Goal: Information Seeking & Learning: Learn about a topic

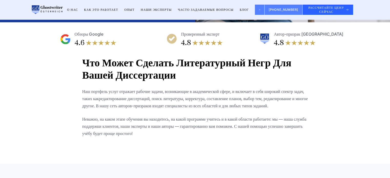
scroll to position [323, 0]
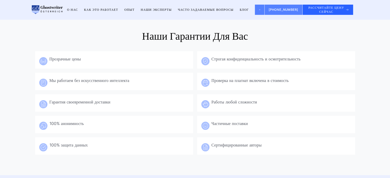
click at [144, 61] on div "Прозрачные цены" at bounding box center [120, 58] width 140 height 7
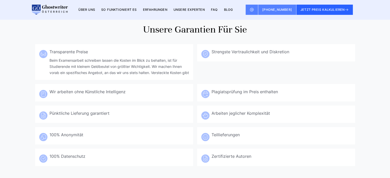
scroll to position [316, 0]
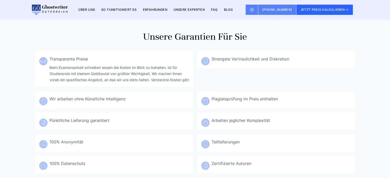
click at [119, 59] on div "Transparente Preise" at bounding box center [120, 58] width 140 height 7
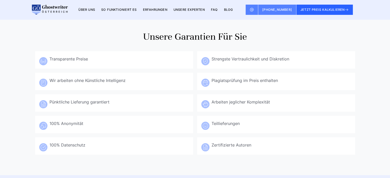
click at [119, 59] on div "Transparente Preise" at bounding box center [120, 58] width 140 height 7
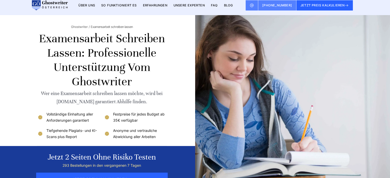
scroll to position [0, 0]
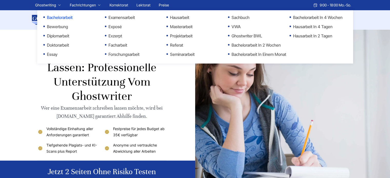
click at [52, 18] on link "Bachelorarbeit" at bounding box center [68, 17] width 51 height 6
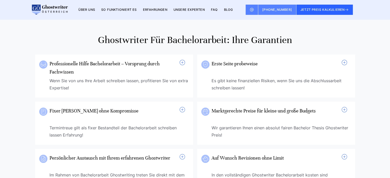
scroll to position [385, 0]
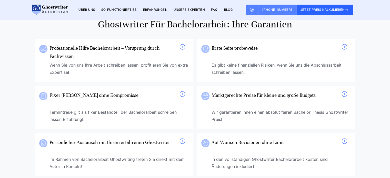
click at [182, 47] on span at bounding box center [182, 47] width 6 height 6
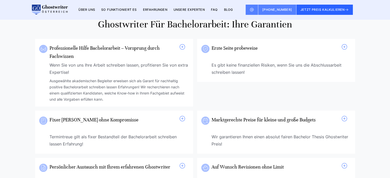
click at [182, 47] on span at bounding box center [182, 47] width 6 height 6
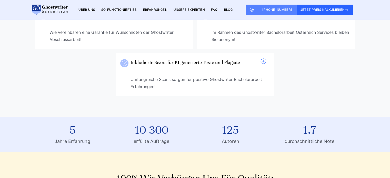
scroll to position [564, 0]
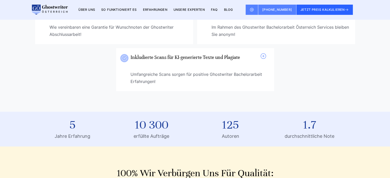
click at [202, 67] on h3 "Inkludierte Scans für KI-generierte Texte und Plagiate" at bounding box center [198, 61] width 134 height 16
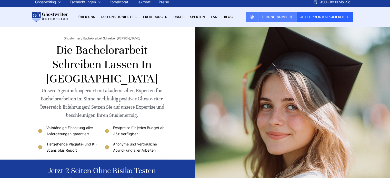
scroll to position [0, 0]
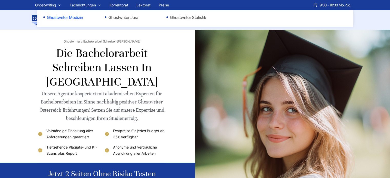
click at [70, 18] on link "Ghostwriter Medizin" at bounding box center [68, 17] width 51 height 6
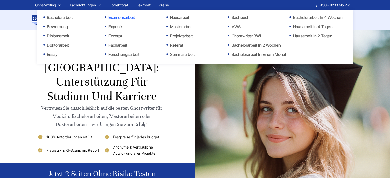
click at [121, 18] on link "Examensarbeit" at bounding box center [130, 17] width 51 height 6
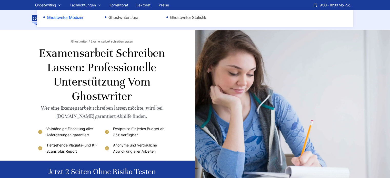
click at [77, 17] on link "Ghostwriter Medizin" at bounding box center [68, 17] width 51 height 6
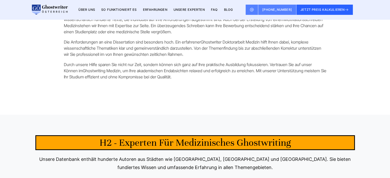
scroll to position [1243, 0]
